Goal: Navigation & Orientation: Go to known website

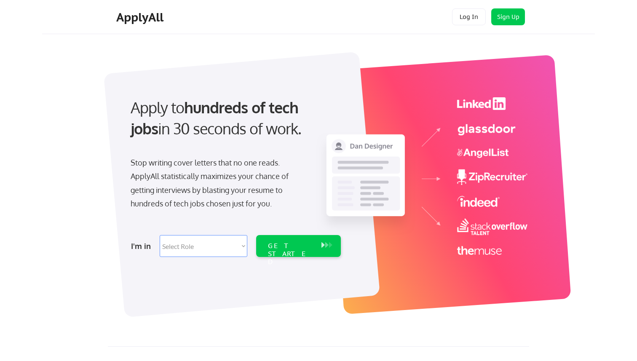
click at [139, 24] on div "ApplyAll" at bounding box center [141, 17] width 50 height 14
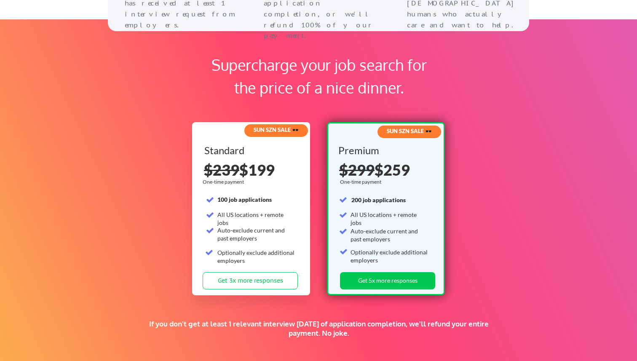
scroll to position [1234, 0]
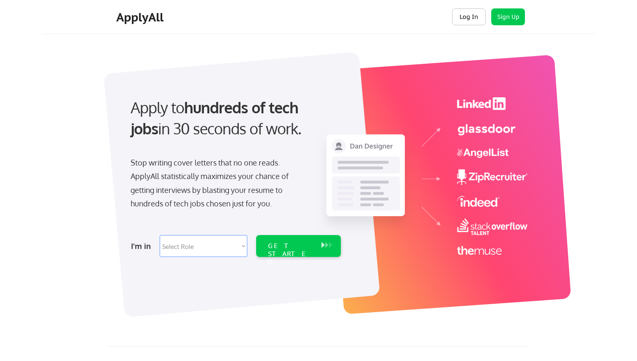
click at [478, 17] on button "Log In" at bounding box center [469, 16] width 34 height 17
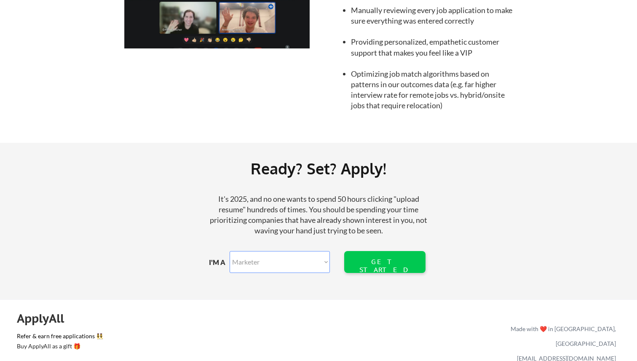
scroll to position [950, 0]
